Goal: Information Seeking & Learning: Learn about a topic

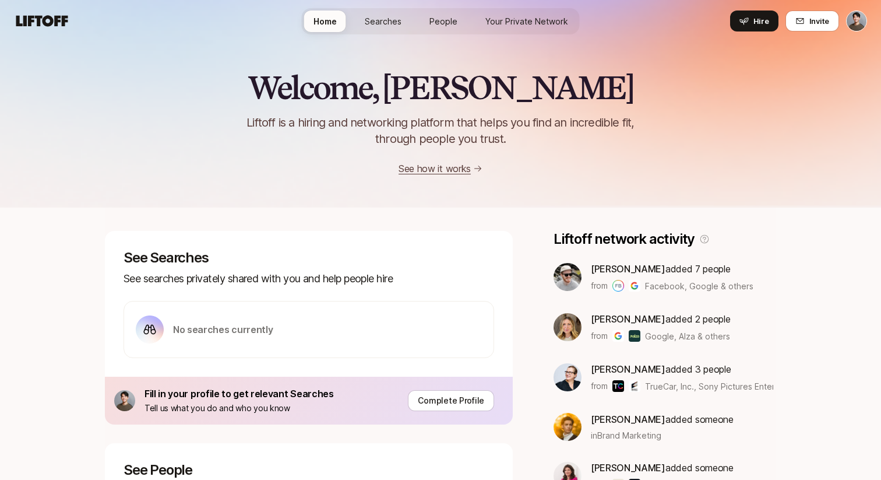
click at [395, 15] on span "Searches" at bounding box center [383, 21] width 37 height 12
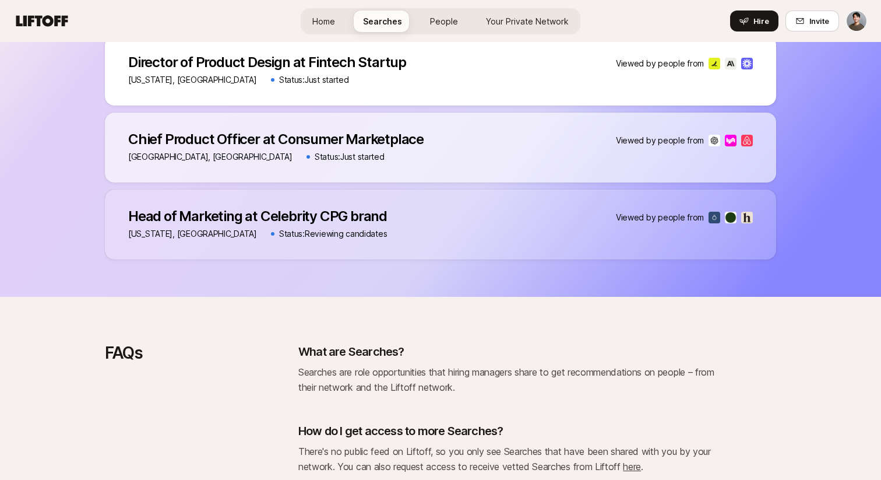
scroll to position [510, 0]
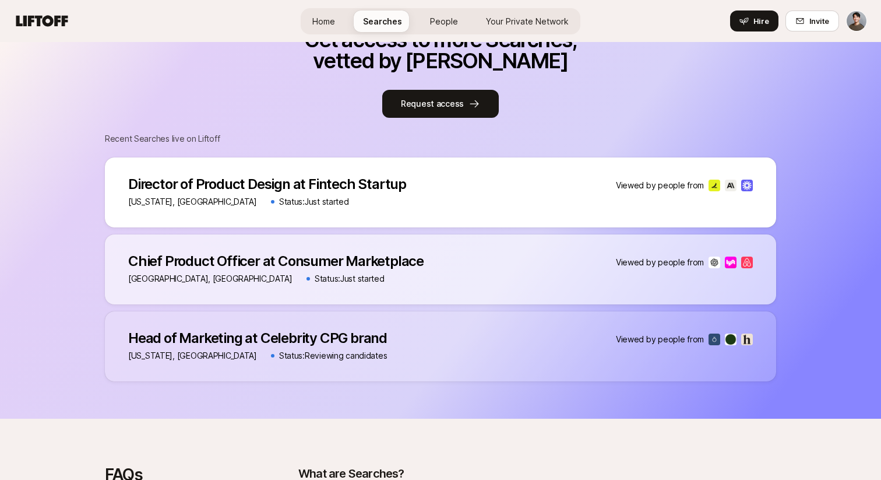
click at [698, 185] on p "Viewed by people from" at bounding box center [660, 185] width 88 height 14
click at [716, 185] on img at bounding box center [715, 186] width 12 height 12
click at [279, 202] on p "Status: Just started" at bounding box center [314, 202] width 70 height 14
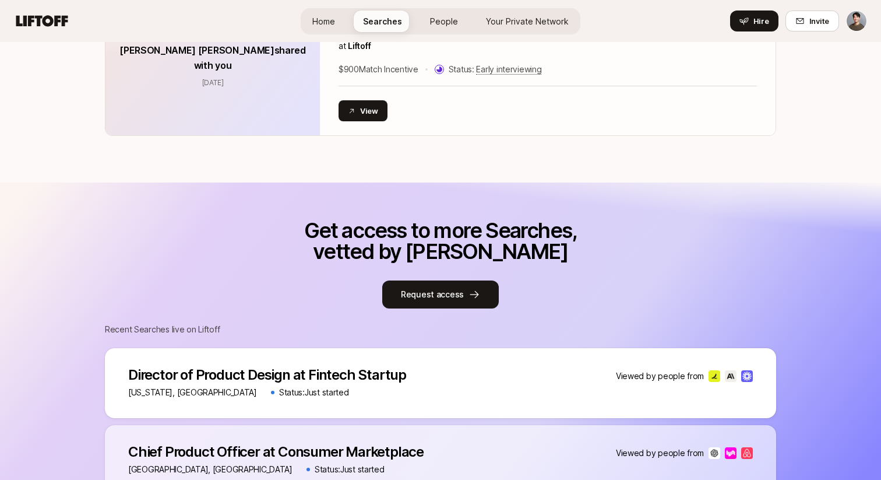
click at [433, 189] on div "Get access to more Searches, vetted by Liftoff Request access Recent Searches l…" at bounding box center [440, 395] width 881 height 427
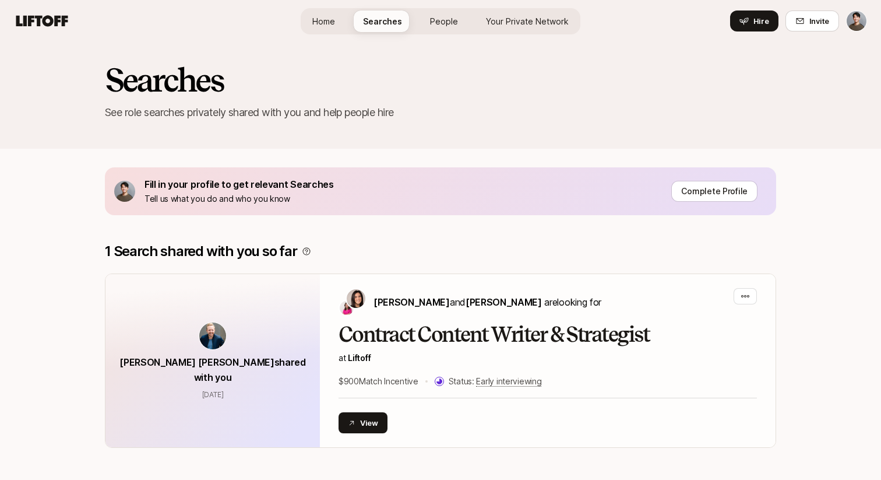
scroll to position [0, 0]
